Goal: Transaction & Acquisition: Purchase product/service

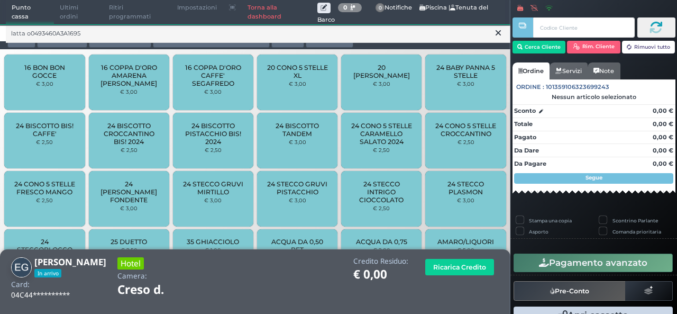
drag, startPoint x: 0, startPoint y: 0, endPoint x: 354, endPoint y: 317, distance: 475.5
click at [354, 313] on html "Punto cassa Mappa Ultimi ordini Delivery Ritiri programmati Impostazioni Torna …" at bounding box center [338, 157] width 677 height 314
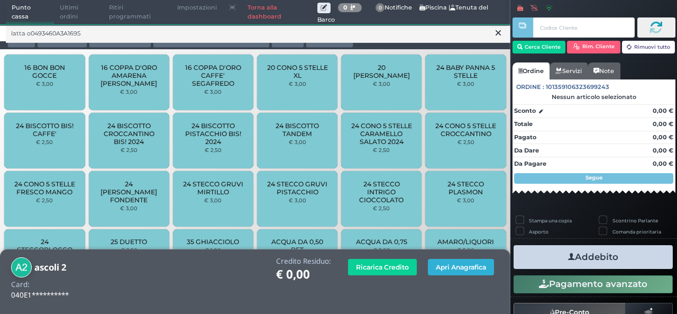
click at [449, 266] on button "Apri Anagrafica" at bounding box center [461, 267] width 66 height 16
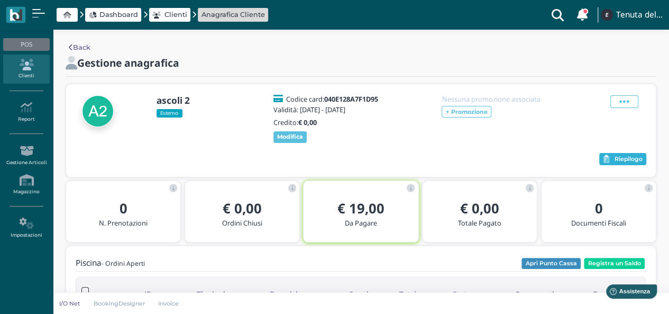
click at [604, 163] on icon "button" at bounding box center [606, 159] width 6 height 8
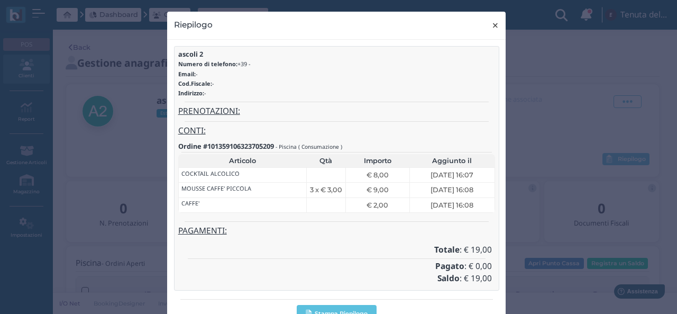
click at [491, 23] on span "×" at bounding box center [495, 26] width 8 height 14
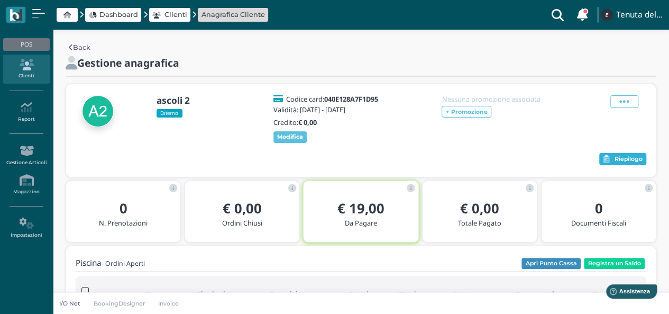
click at [622, 166] on button "Riepilogo" at bounding box center [622, 159] width 47 height 13
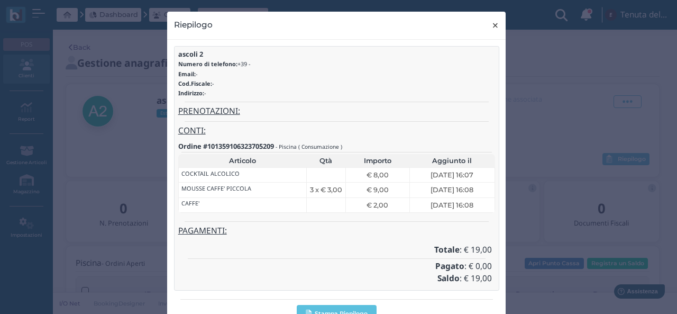
click at [491, 26] on span "×" at bounding box center [495, 26] width 8 height 14
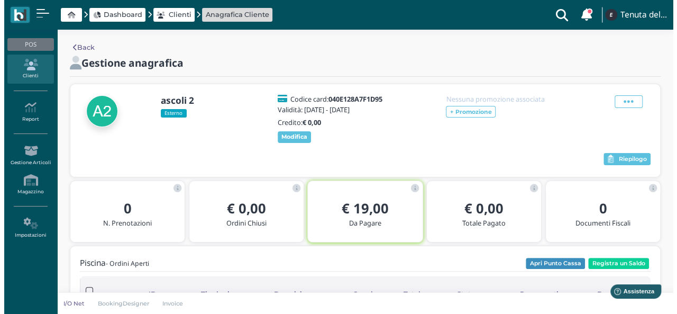
scroll to position [53, 0]
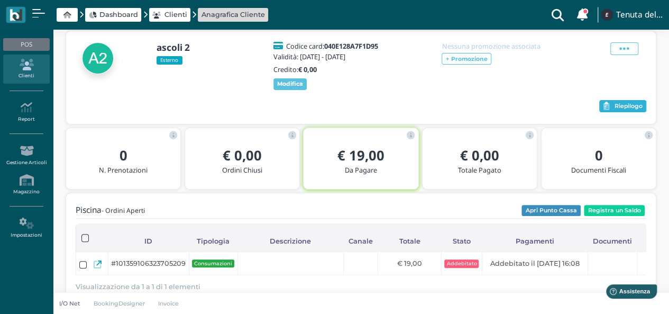
click at [631, 110] on span "Riepilogo" at bounding box center [629, 106] width 28 height 7
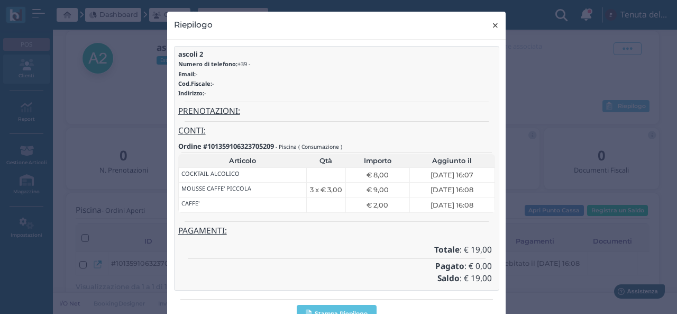
click at [486, 25] on button "× close" at bounding box center [496, 25] width 22 height 27
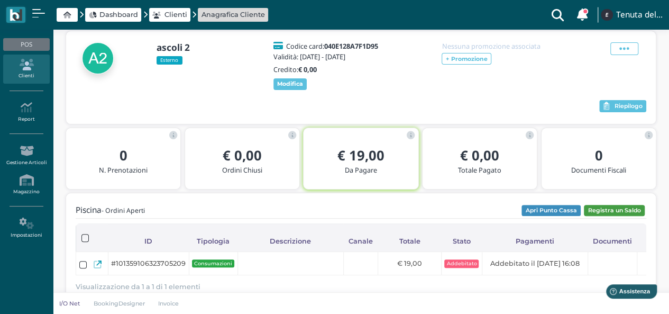
click at [604, 216] on button "Registra un Saldo" at bounding box center [614, 211] width 61 height 12
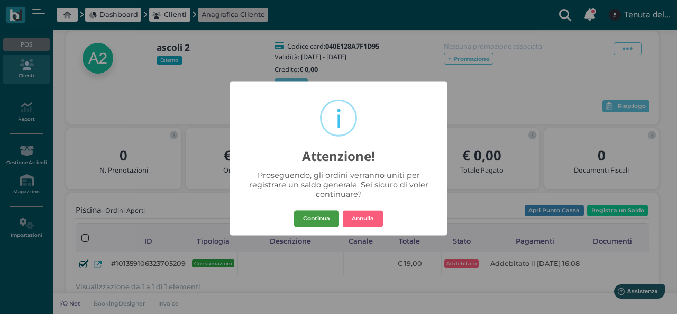
click at [327, 212] on button "Continua" at bounding box center [316, 218] width 45 height 17
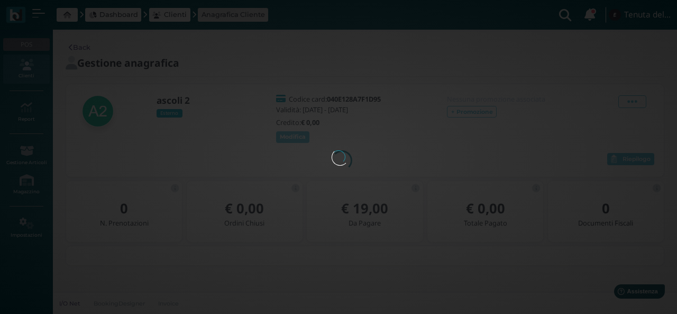
scroll to position [0, 0]
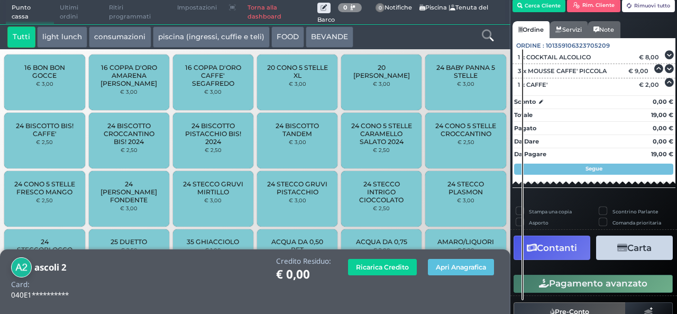
scroll to position [94, 0]
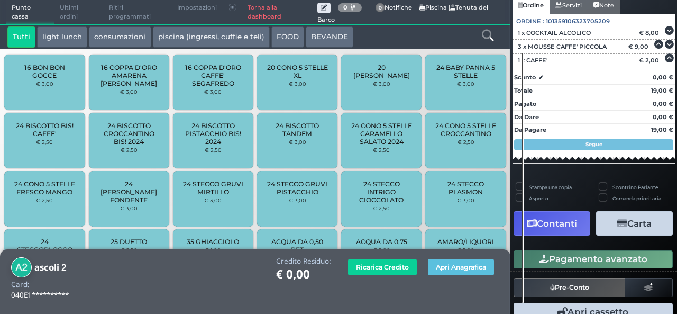
click at [612, 229] on button "Carta" at bounding box center [634, 223] width 77 height 24
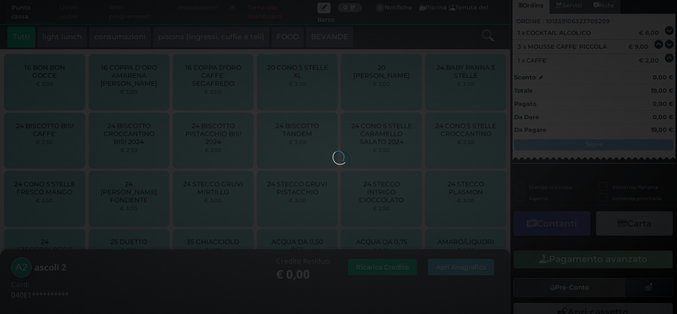
scroll to position [69, 0]
